Goal: Check status

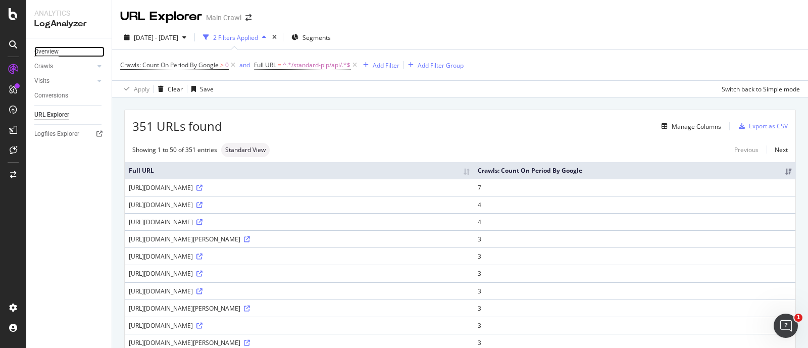
drag, startPoint x: 0, startPoint y: 0, endPoint x: 54, endPoint y: 49, distance: 72.6
click at [54, 49] on div "Overview" at bounding box center [46, 51] width 24 height 11
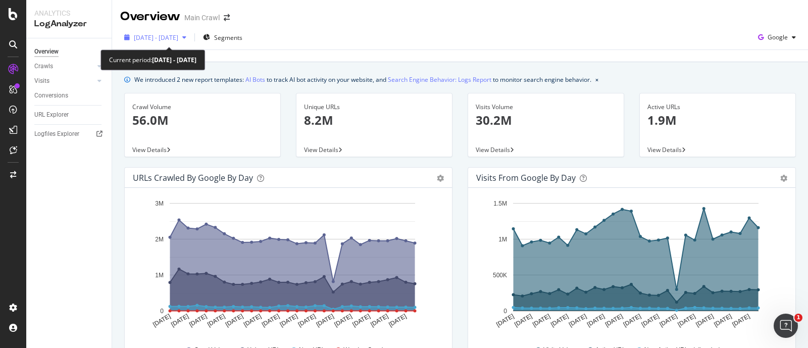
click at [169, 38] on span "[DATE] - [DATE]" at bounding box center [156, 37] width 44 height 9
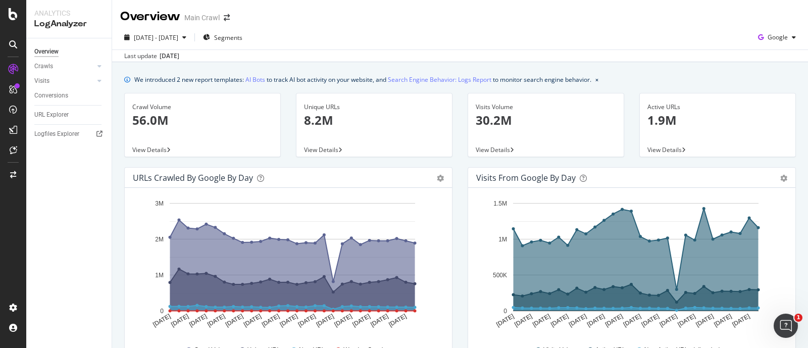
click at [416, 44] on div "[DATE] - [DATE] Segments Google" at bounding box center [460, 39] width 696 height 20
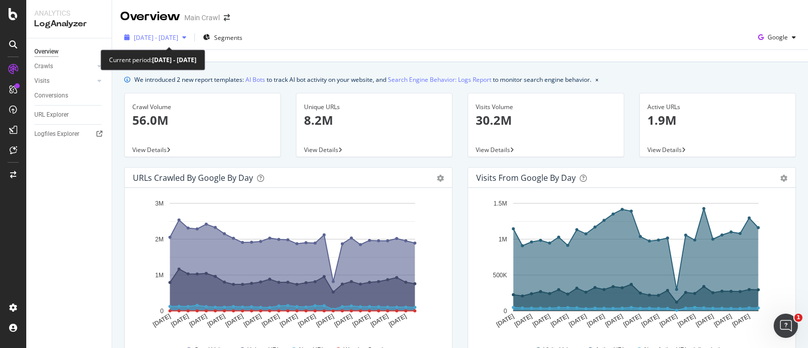
click at [178, 33] on span "[DATE] - [DATE]" at bounding box center [156, 37] width 44 height 9
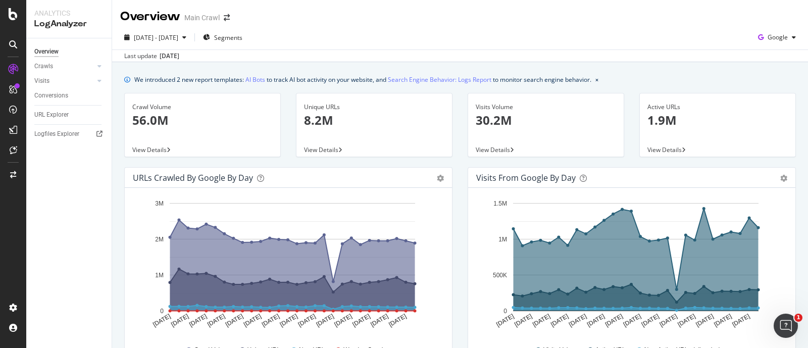
click at [353, 44] on div "[DATE] - [DATE] Segments Google" at bounding box center [460, 39] width 696 height 20
